Goal: Task Accomplishment & Management: Use online tool/utility

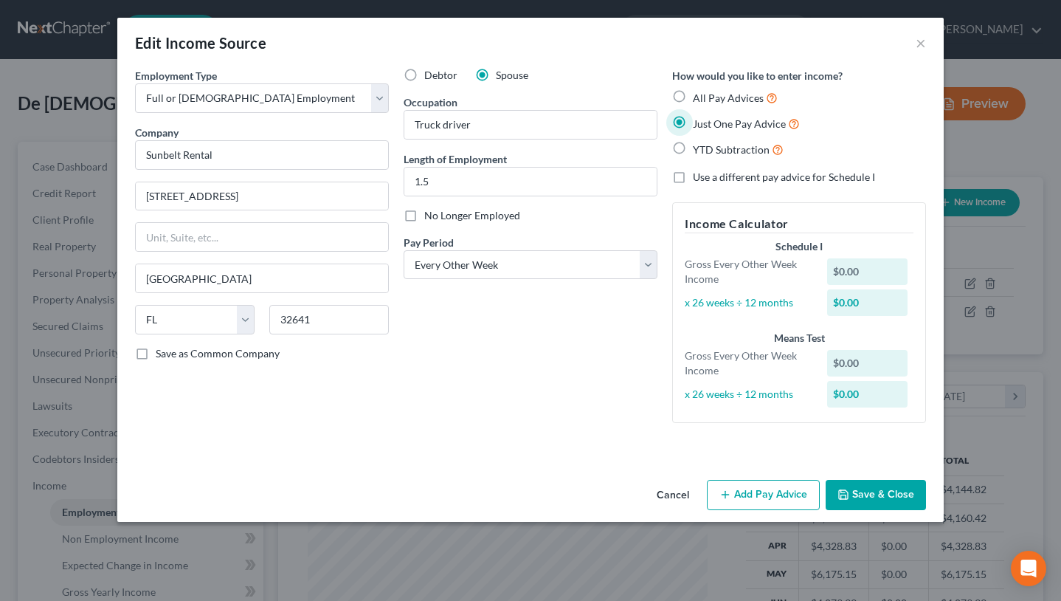
select select "0"
select select "9"
select select "2"
click at [156, 54] on div "Edit Income Source ×" at bounding box center [530, 43] width 827 height 50
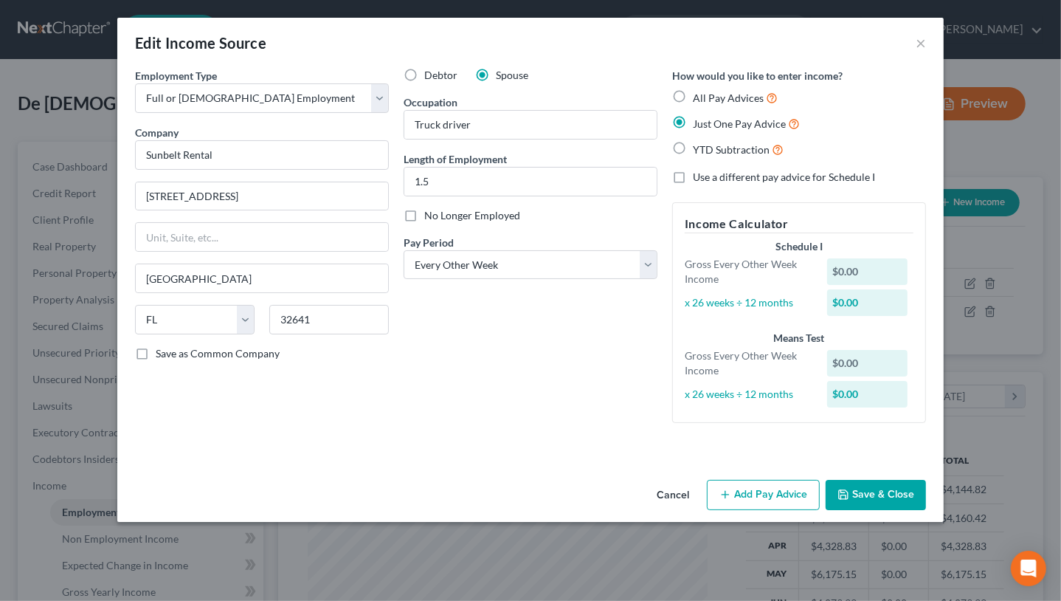
click at [774, 497] on button "Add Pay Advice" at bounding box center [763, 495] width 113 height 31
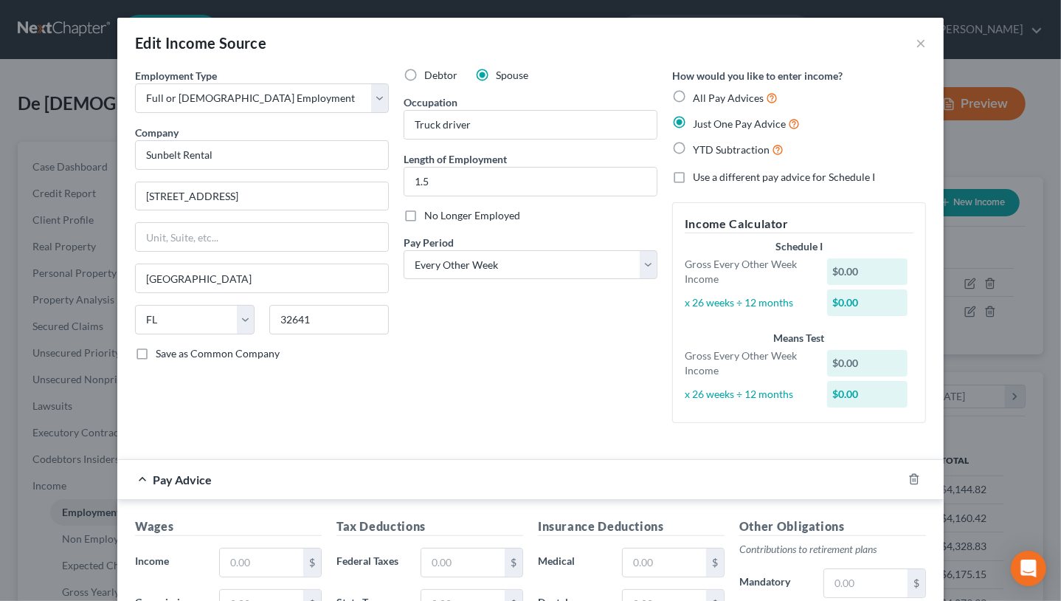
scroll to position [146, 0]
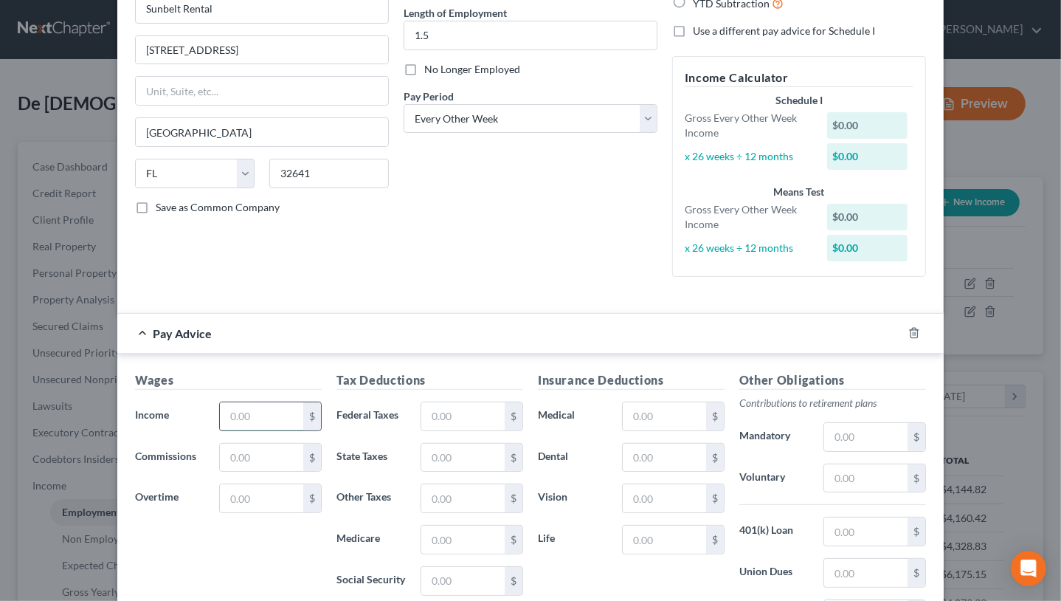
click at [275, 413] on input "text" at bounding box center [261, 416] width 83 height 28
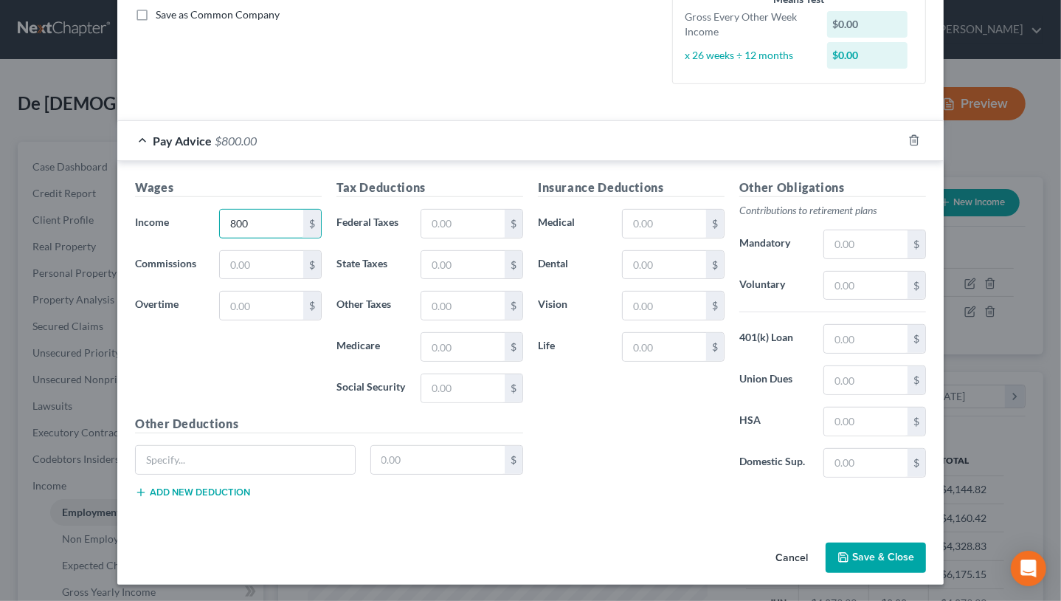
type input "800"
click at [871, 552] on button "Save & Close" at bounding box center [876, 557] width 100 height 31
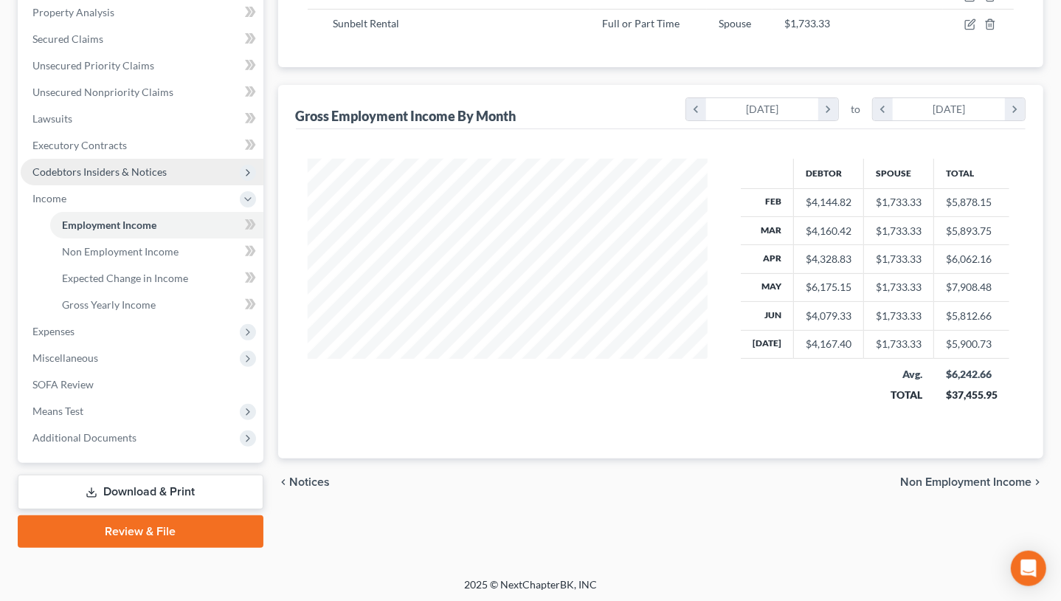
scroll to position [288, 0]
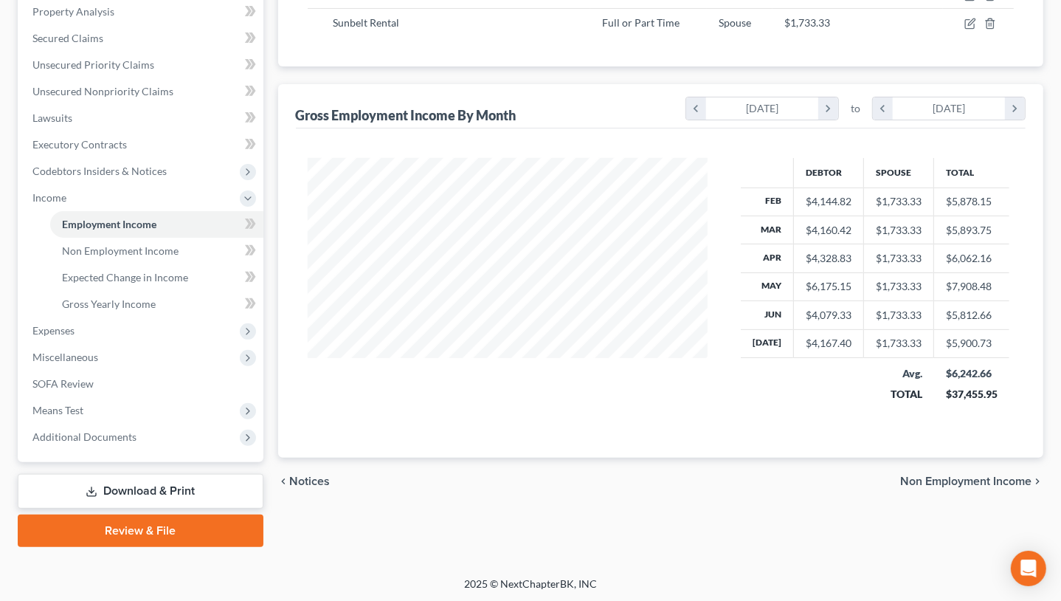
click at [156, 492] on link "Download & Print" at bounding box center [141, 491] width 246 height 35
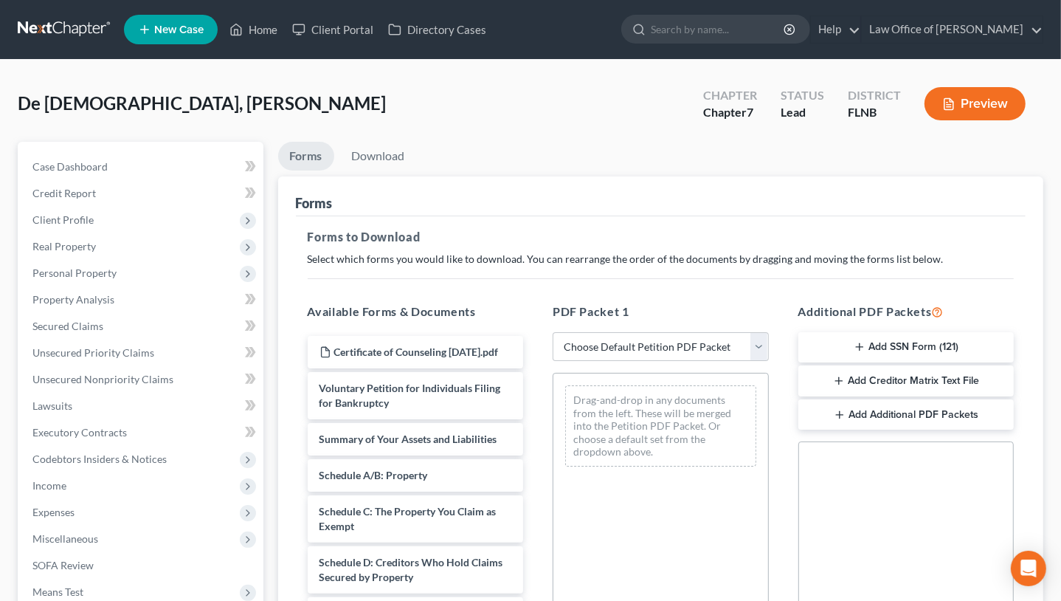
scroll to position [309, 0]
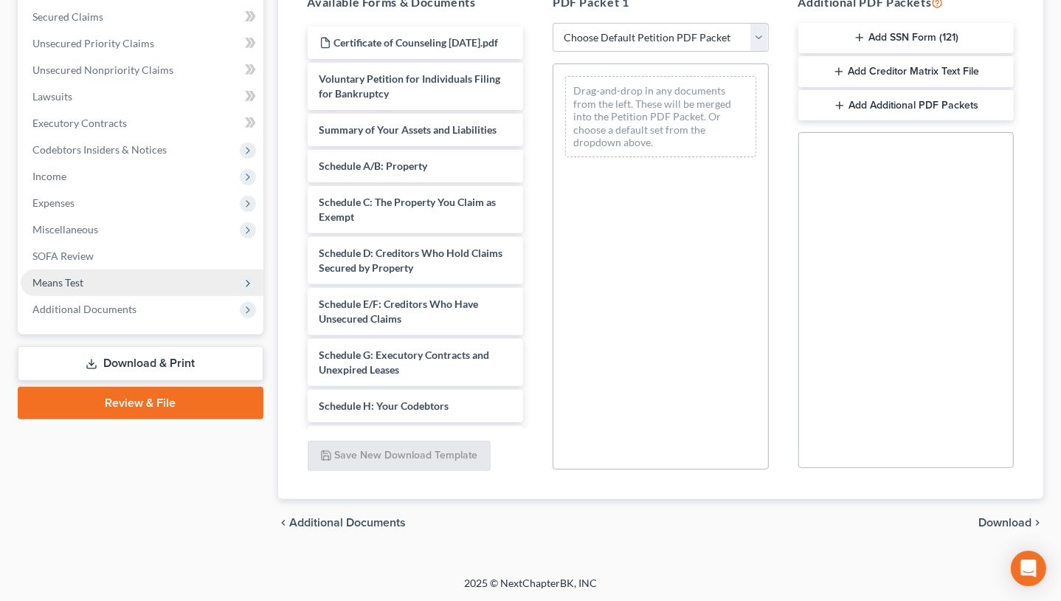
click at [93, 289] on span "Means Test" at bounding box center [142, 282] width 243 height 27
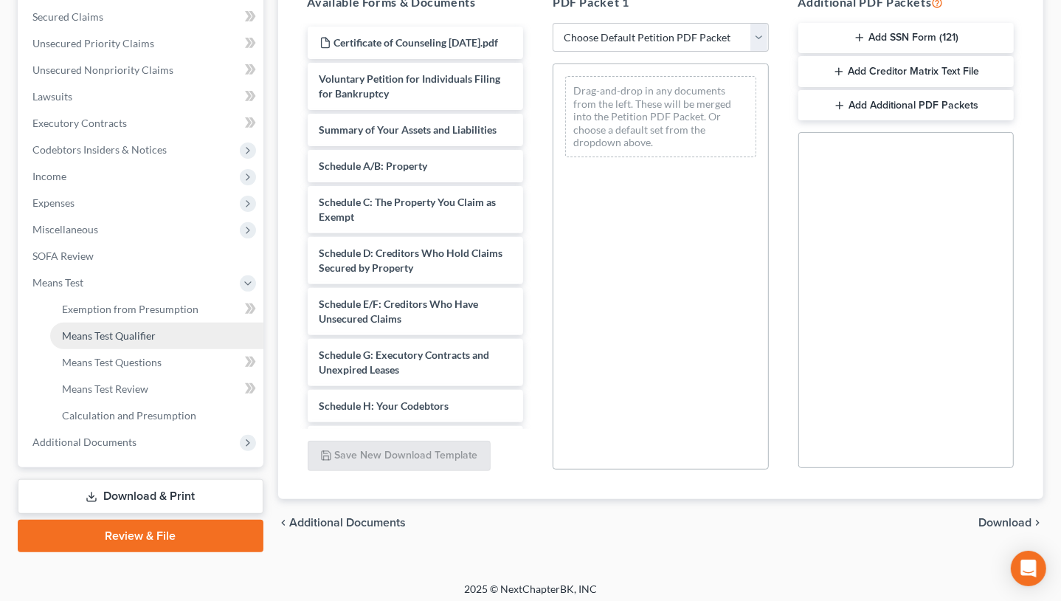
click at [94, 333] on span "Means Test Qualifier" at bounding box center [109, 335] width 94 height 13
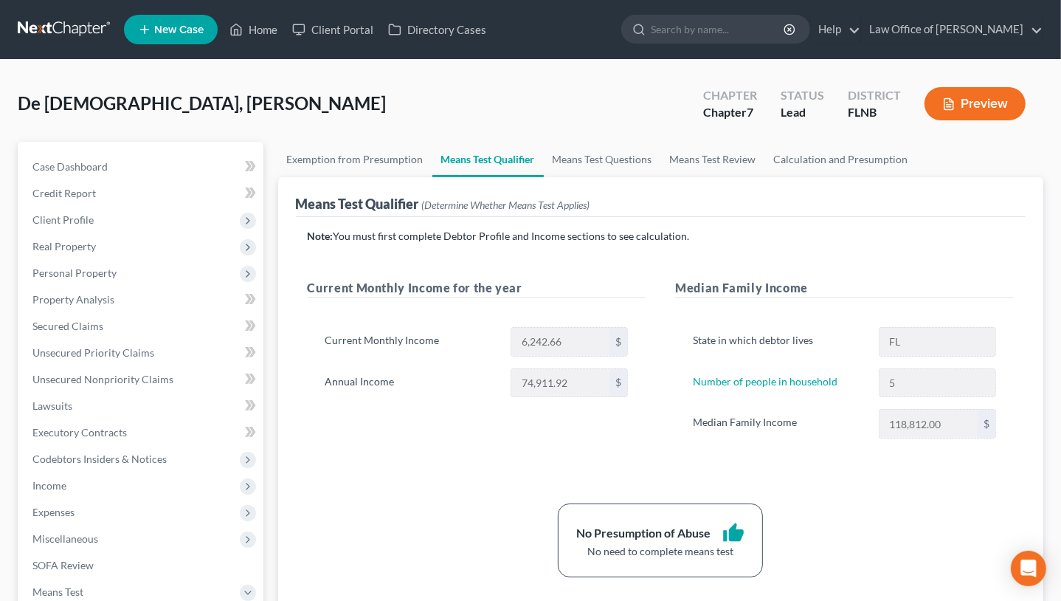
scroll to position [314, 0]
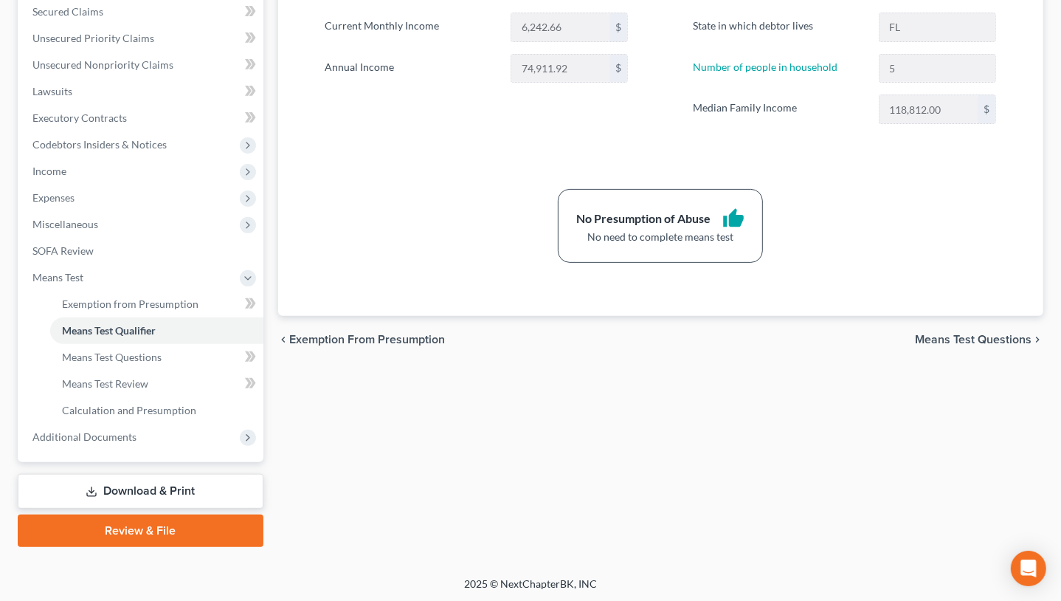
click at [147, 487] on link "Download & Print" at bounding box center [141, 491] width 246 height 35
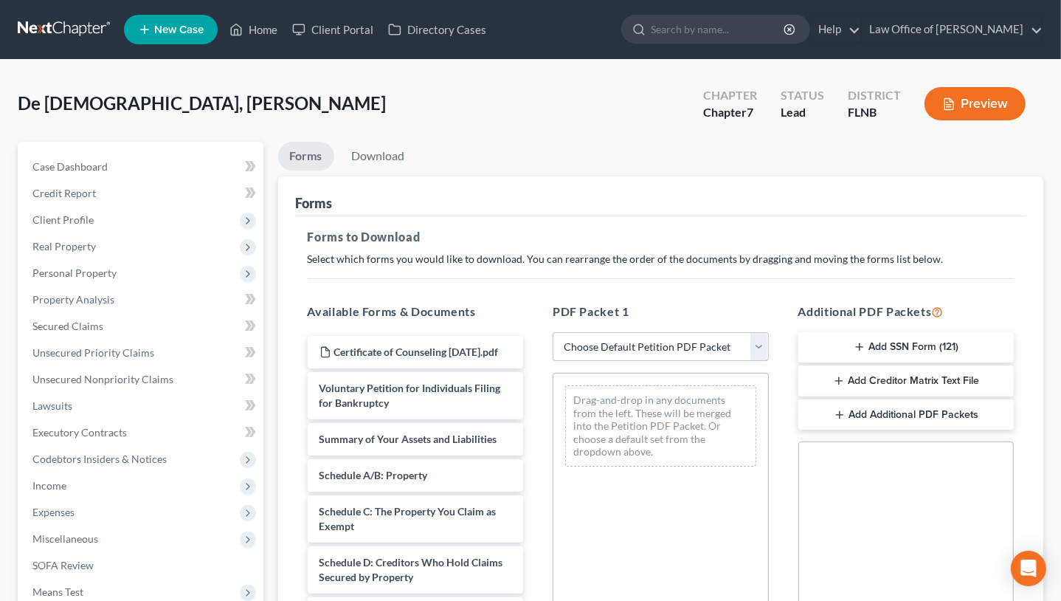
select select "5"
click option "Draft petiton, schedules & means test" at bounding box center [0, 0] width 0 height 0
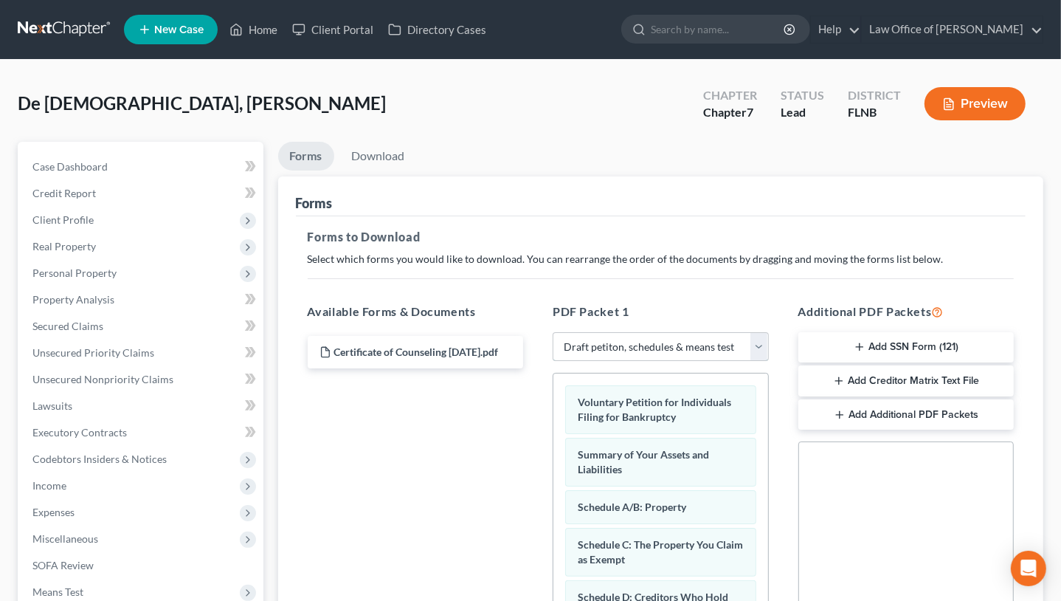
scroll to position [309, 0]
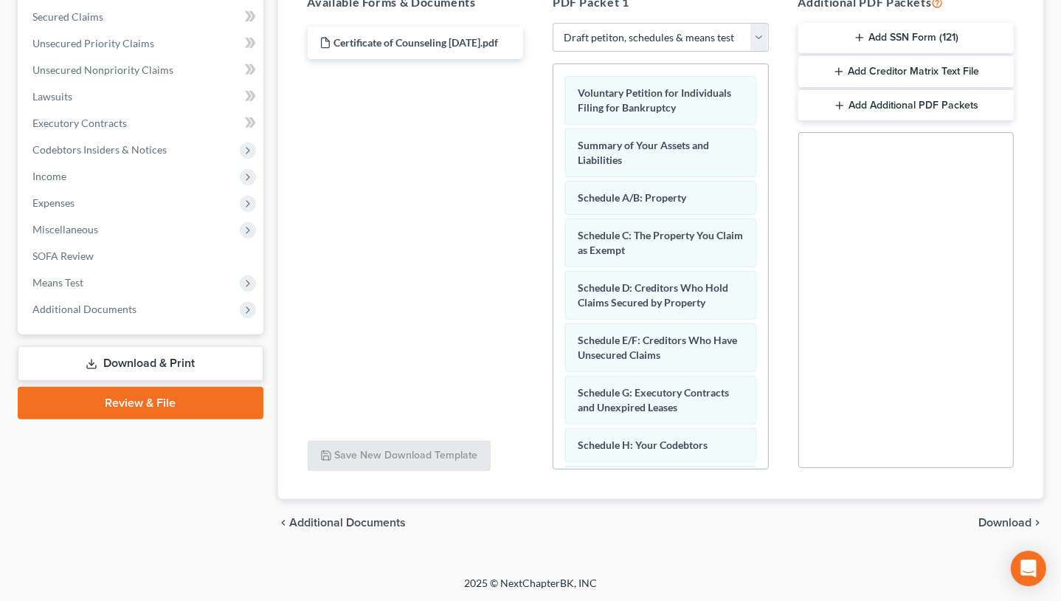
click at [987, 517] on span "Download" at bounding box center [1005, 523] width 53 height 12
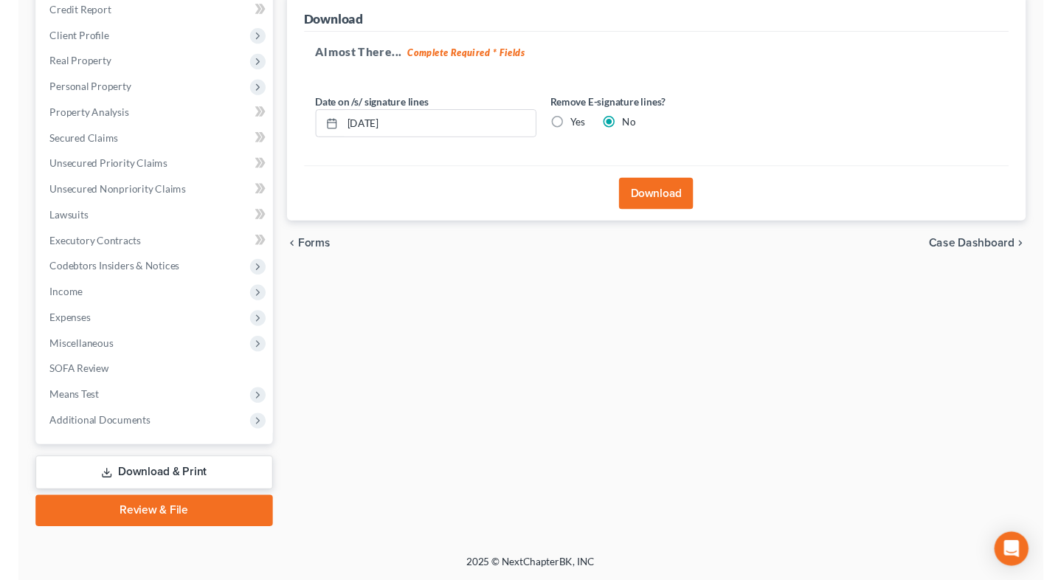
scroll to position [182, 0]
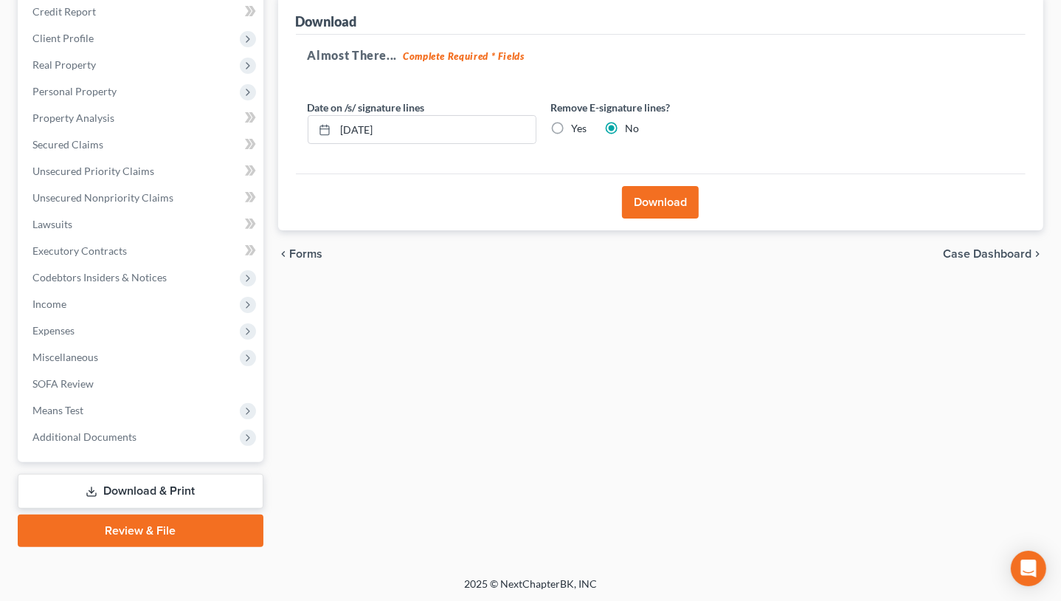
click at [572, 125] on label "Yes" at bounding box center [579, 128] width 15 height 15
click at [578, 125] on input "Yes" at bounding box center [583, 126] width 10 height 10
radio input "true"
radio input "false"
click at [655, 216] on button "Download" at bounding box center [660, 202] width 77 height 32
